Goal: Understand process/instructions: Learn how to perform a task or action

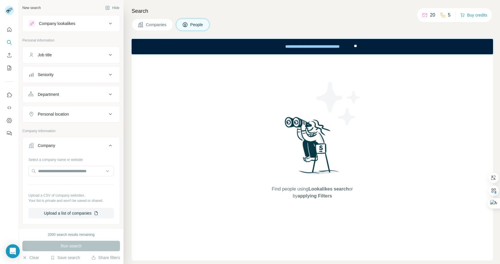
drag, startPoint x: 353, startPoint y: 12, endPoint x: 328, endPoint y: 13, distance: 25.0
click at [353, 12] on h4 "Search" at bounding box center [313, 11] width 362 height 8
click at [149, 23] on span "Companies" at bounding box center [156, 25] width 21 height 6
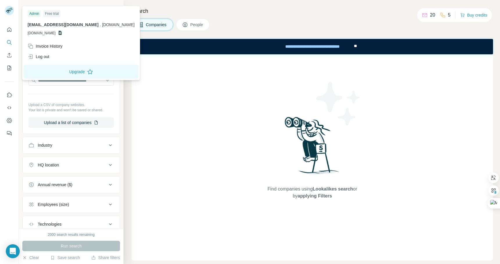
click at [6, 10] on rect at bounding box center [9, 10] width 9 height 9
click at [54, 13] on div "Free trial" at bounding box center [51, 13] width 17 height 7
drag, startPoint x: 31, startPoint y: 13, endPoint x: 201, endPoint y: 16, distance: 170.3
click at [34, 13] on div "Admin" at bounding box center [34, 13] width 13 height 7
click at [308, 17] on div "Search Companies People Find companies using Lookalikes search or by applying F…" at bounding box center [312, 132] width 377 height 264
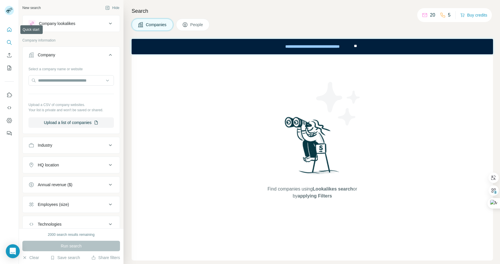
click at [11, 30] on icon "Quick start" at bounding box center [9, 29] width 4 height 4
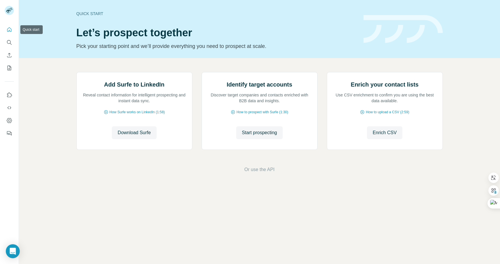
click at [11, 30] on icon "Quick start" at bounding box center [9, 29] width 4 height 4
click at [11, 30] on icon "Quick start" at bounding box center [9, 30] width 6 height 6
click at [9, 120] on icon "Dashboard" at bounding box center [9, 121] width 6 height 6
